Goal: Task Accomplishment & Management: Complete application form

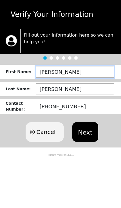
click at [52, 73] on input "DEANNA" at bounding box center [75, 72] width 78 height 12
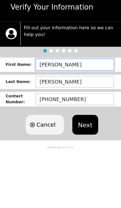
click at [45, 66] on input "DEANNA" at bounding box center [75, 72] width 78 height 12
type input "JASMINE"
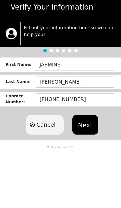
click at [93, 122] on button "Next" at bounding box center [85, 132] width 26 height 20
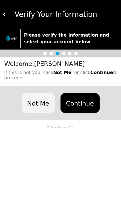
click at [27, 100] on button "Not Me" at bounding box center [38, 103] width 33 height 20
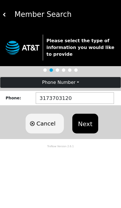
click at [91, 124] on button "Next" at bounding box center [85, 124] width 26 height 20
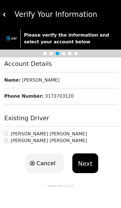
click at [19, 131] on h6 "Jasmine Letsinger" at bounding box center [49, 133] width 76 height 5
click at [85, 162] on button "Next" at bounding box center [85, 164] width 26 height 20
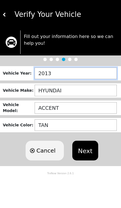
click at [43, 77] on input "2013" at bounding box center [76, 74] width 82 height 12
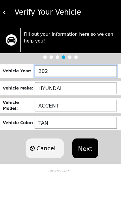
type input "2021"
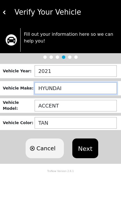
click at [49, 89] on input "HYUNDAI" at bounding box center [76, 91] width 82 height 12
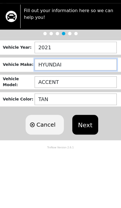
click at [42, 85] on input "HYUNDAI" at bounding box center [76, 91] width 82 height 12
type input "NISSAN"
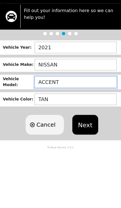
click at [46, 102] on input "ACCENT" at bounding box center [76, 108] width 82 height 12
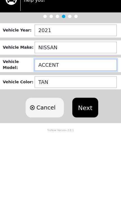
click at [41, 102] on input "ACCENT" at bounding box center [76, 108] width 82 height 12
type input "W"
type input "C"
type input "VERSA"
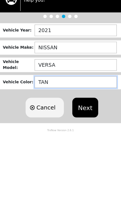
click at [41, 119] on input "TAN" at bounding box center [76, 125] width 82 height 12
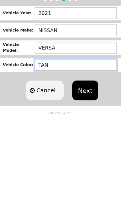
click at [39, 119] on input "TAN" at bounding box center [76, 125] width 82 height 12
type input "BLUE"
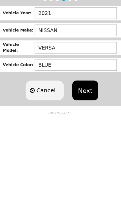
click at [88, 141] on button "Next" at bounding box center [85, 151] width 26 height 20
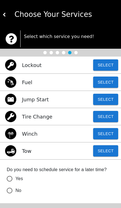
click at [103, 154] on button "Select" at bounding box center [105, 150] width 25 height 11
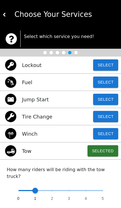
type input "0"
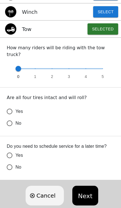
click at [10, 117] on input "No" at bounding box center [10, 123] width 12 height 12
radio input "false"
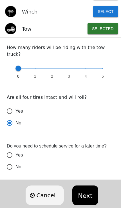
click at [10, 105] on input "Yes" at bounding box center [10, 111] width 12 height 12
click at [85, 194] on button "Next" at bounding box center [85, 196] width 26 height 20
radio input "true"
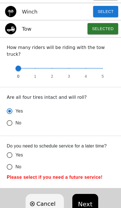
click at [10, 161] on input "No" at bounding box center [10, 167] width 12 height 12
radio input "false"
click at [84, 201] on button "Next" at bounding box center [85, 204] width 26 height 20
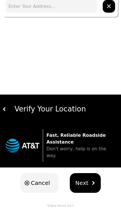
scroll to position [9, 0]
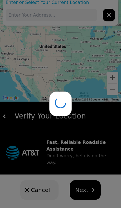
type input "918 River Vine Dr, South Salt Lake, UT 84119, USA"
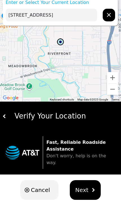
scroll to position [0, 0]
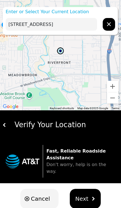
click at [17, 26] on input "918 River Vine Dr, South Salt Lake, UT 84119, USA" at bounding box center [52, 24] width 92 height 13
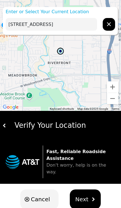
click at [11, 13] on p "Enter or Select Your Current Location" at bounding box center [60, 11] width 115 height 7
click at [14, 13] on p "Enter or Select Your Current Location" at bounding box center [60, 11] width 115 height 7
click at [20, 16] on div "918 River Vine Dr, South Salt Lake, UT 84119, USA" at bounding box center [60, 24] width 115 height 18
click at [26, 21] on input "918 River Vine Dr, South Salt Lake, UT 84119, USA" at bounding box center [52, 24] width 92 height 13
click at [75, 22] on input "918 River Vine Dr, South Salt Lake, UT 84119, USA" at bounding box center [52, 24] width 92 height 13
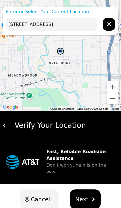
click at [75, 22] on input "918 River Vine Dr, South Salt Lake, UT 84119, USA" at bounding box center [52, 24] width 92 height 13
click at [21, 25] on input "text" at bounding box center [52, 24] width 92 height 13
paste input "216 S 700 E Salt Lake City, UT 84102 United States"
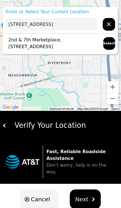
click at [26, 40] on p "2nd & 7th Marketplace, 216 S 700 E, Salt Lake City, UT 84102, USA" at bounding box center [52, 44] width 92 height 14
type input "2nd & 7th Marketplace, 216 S 700 E, Salt Lake City, UT 84102, USA"
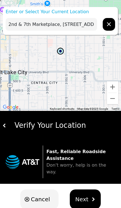
click at [85, 195] on span "Next" at bounding box center [81, 199] width 13 height 8
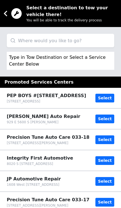
click at [21, 40] on input "search" at bounding box center [61, 41] width 108 height 14
click at [23, 43] on input "search" at bounding box center [61, 41] width 108 height 14
paste input "4528 S State St Murray, UT 84107 United States"
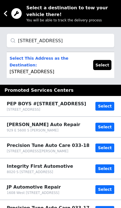
type input "4528 S State St Murray, UT 84107 United States"
click at [110, 67] on button "Select" at bounding box center [102, 65] width 18 height 10
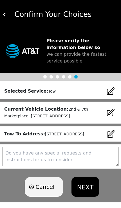
click at [68, 166] on textarea at bounding box center [60, 157] width 117 height 20
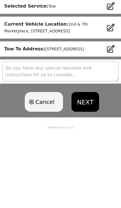
scroll to position [20, 0]
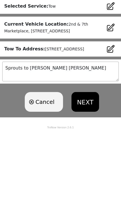
type textarea "Sprouts to Tim Dahle Nissan"
click at [90, 170] on button "NEXT" at bounding box center [86, 180] width 28 height 20
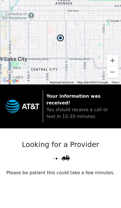
scroll to position [7, 0]
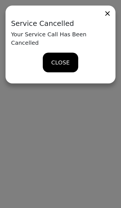
click at [53, 58] on span "CLOSE" at bounding box center [60, 62] width 18 height 8
